Goal: Task Accomplishment & Management: Use online tool/utility

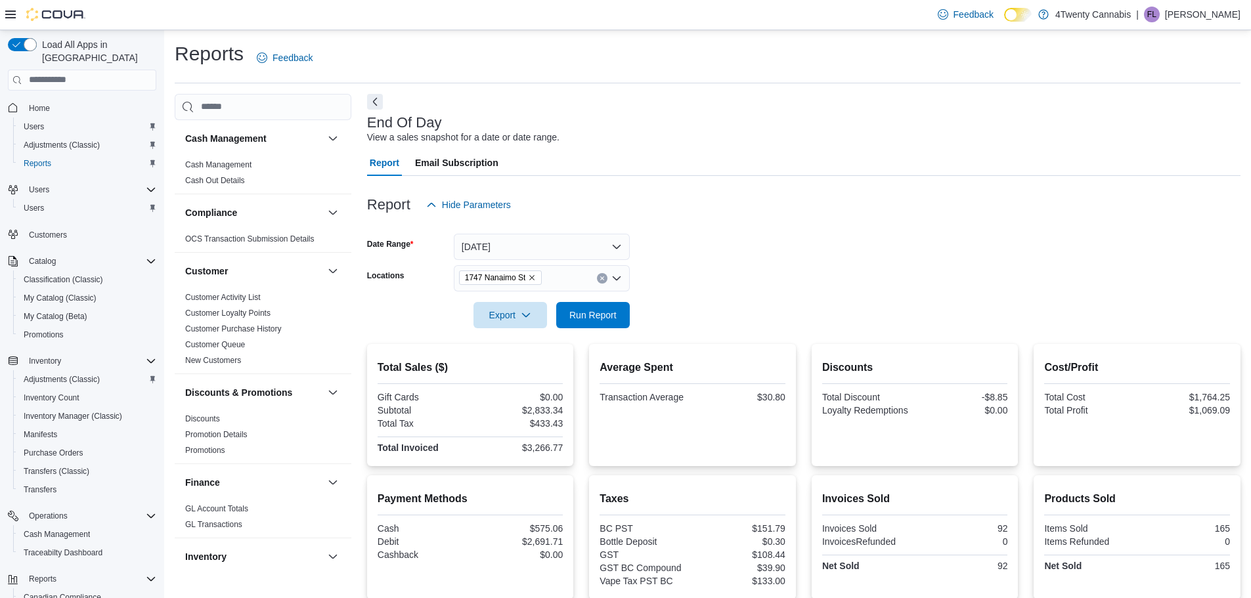
scroll to position [138, 0]
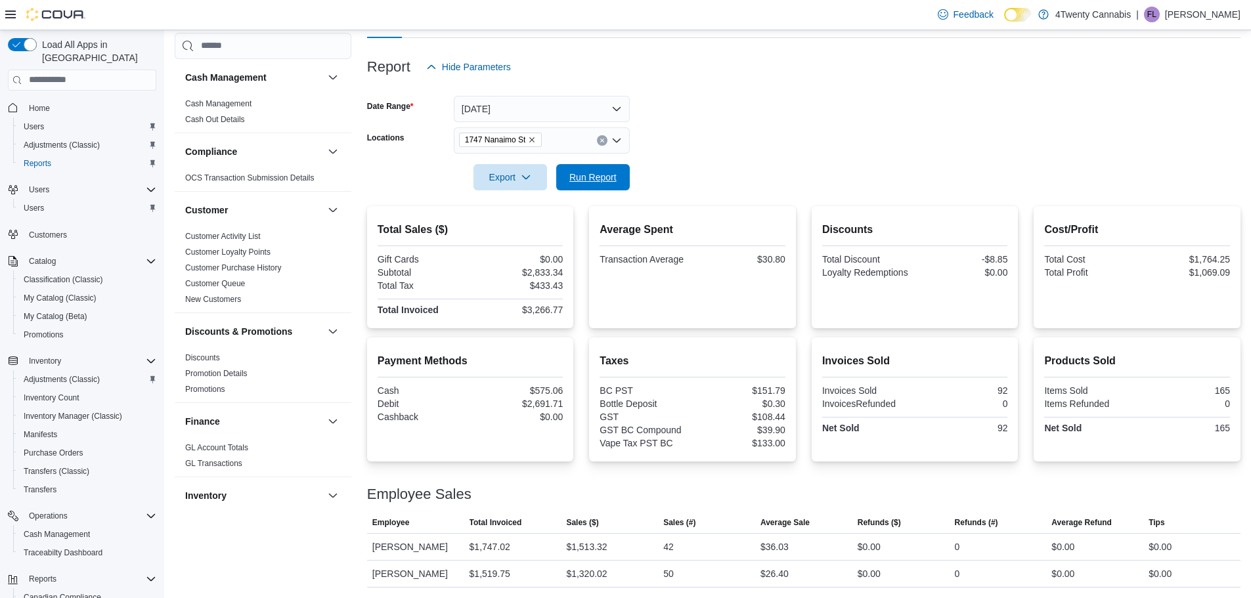
drag, startPoint x: 0, startPoint y: 0, endPoint x: 712, endPoint y: 248, distance: 753.7
click at [592, 183] on span "Run Report" at bounding box center [593, 177] width 58 height 26
click at [936, 151] on form "Date Range Today Locations 1747 Nanaimo St Export Run Report" at bounding box center [803, 135] width 873 height 110
click at [603, 174] on span "Run Report" at bounding box center [592, 176] width 47 height 13
click at [1228, 15] on p "[PERSON_NAME]" at bounding box center [1202, 15] width 75 height 16
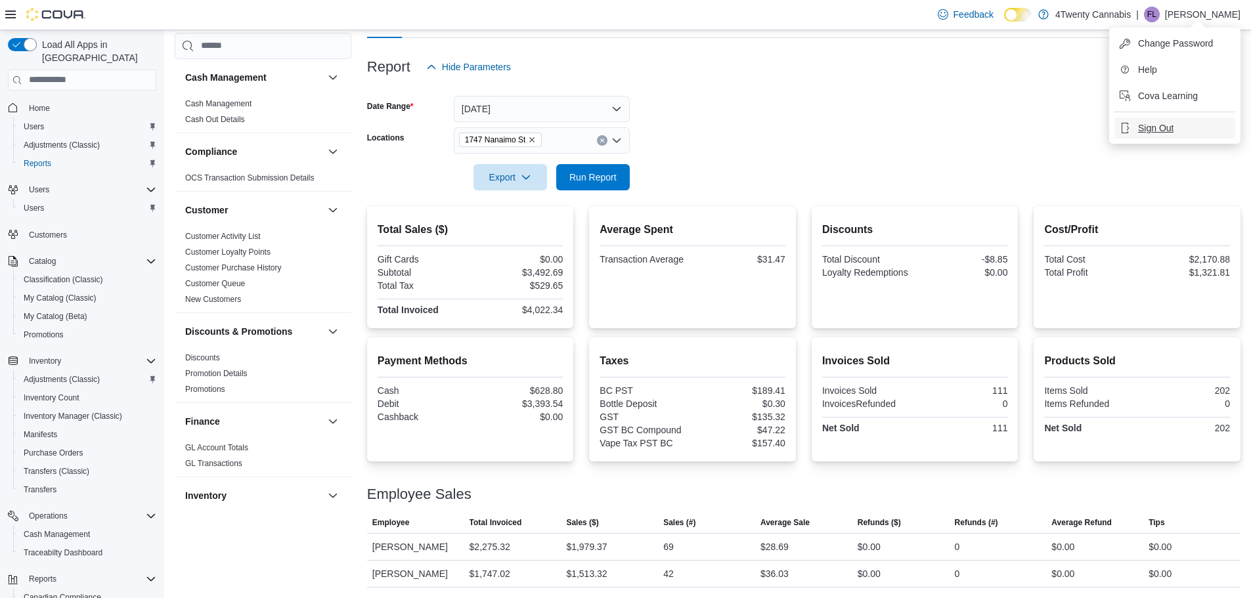
click at [1161, 133] on span "Sign Out" at bounding box center [1155, 127] width 35 height 13
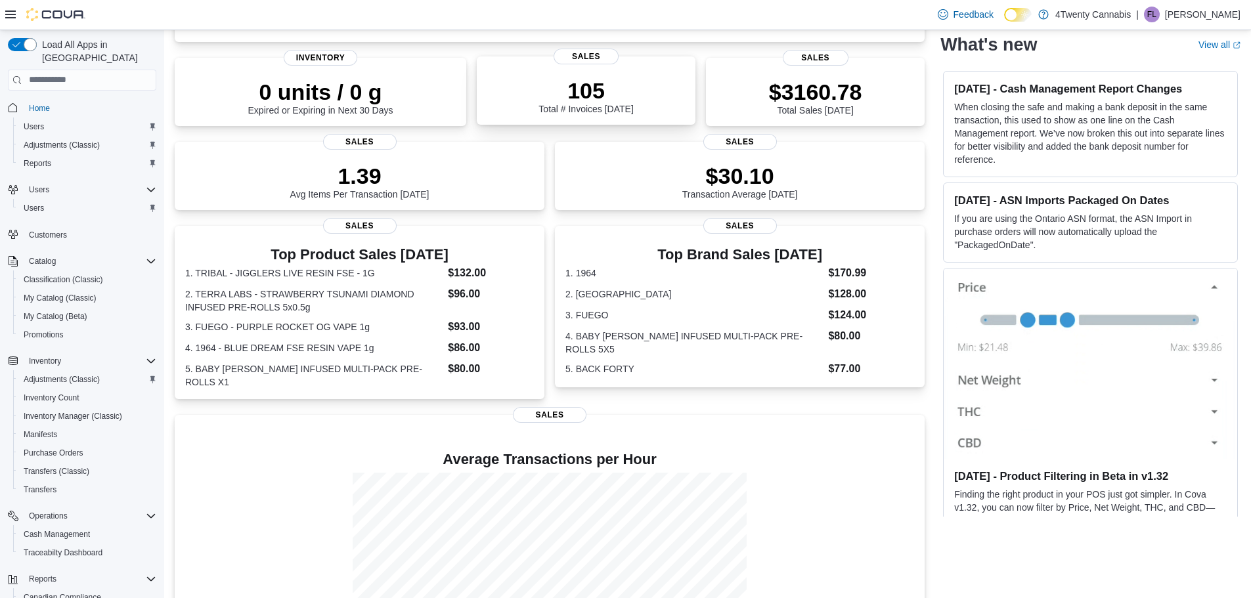
scroll to position [259, 0]
